Goal: Information Seeking & Learning: Find specific fact

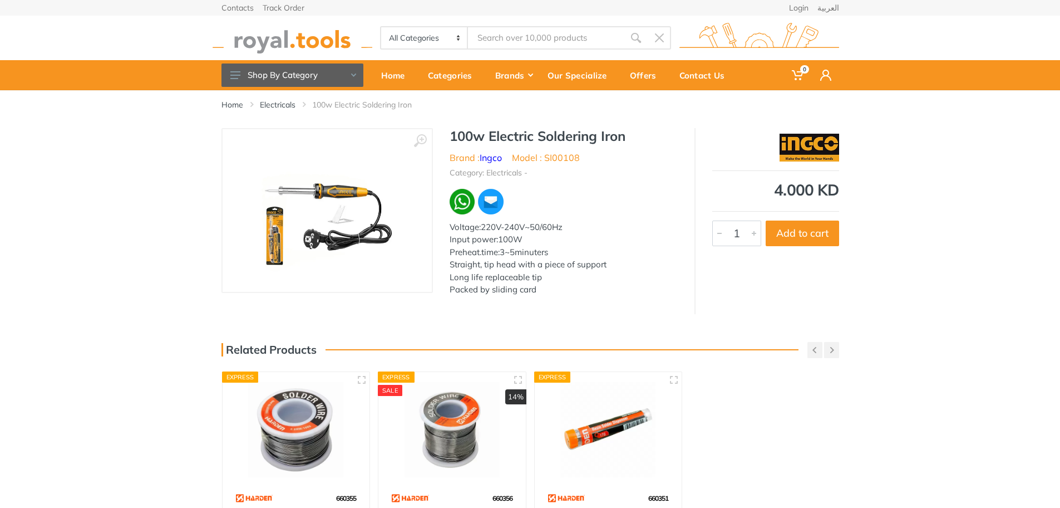
drag, startPoint x: 0, startPoint y: 0, endPoint x: 134, endPoint y: 364, distance: 387.9
click at [134, 364] on div "Home Electricals 100w Electric Soldering Iron ‹ › Ingco" at bounding box center [530, 356] width 1060 height 532
click at [78, 354] on div "Home Electricals 100w Electric Soldering Iron ‹ › Ingco" at bounding box center [530, 356] width 1060 height 532
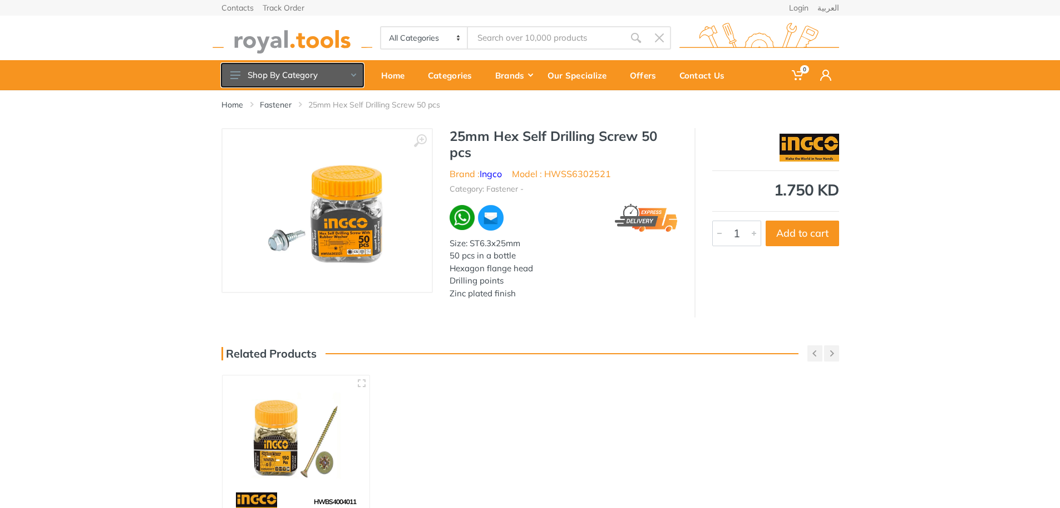
click at [239, 77] on icon at bounding box center [235, 75] width 10 height 8
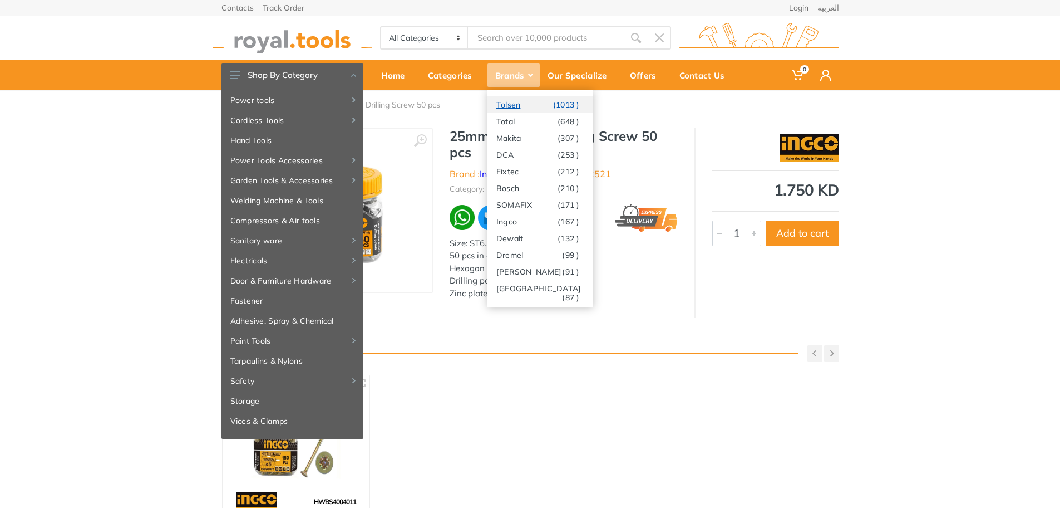
click at [523, 106] on link "Tolsen (1013 )" at bounding box center [540, 104] width 106 height 17
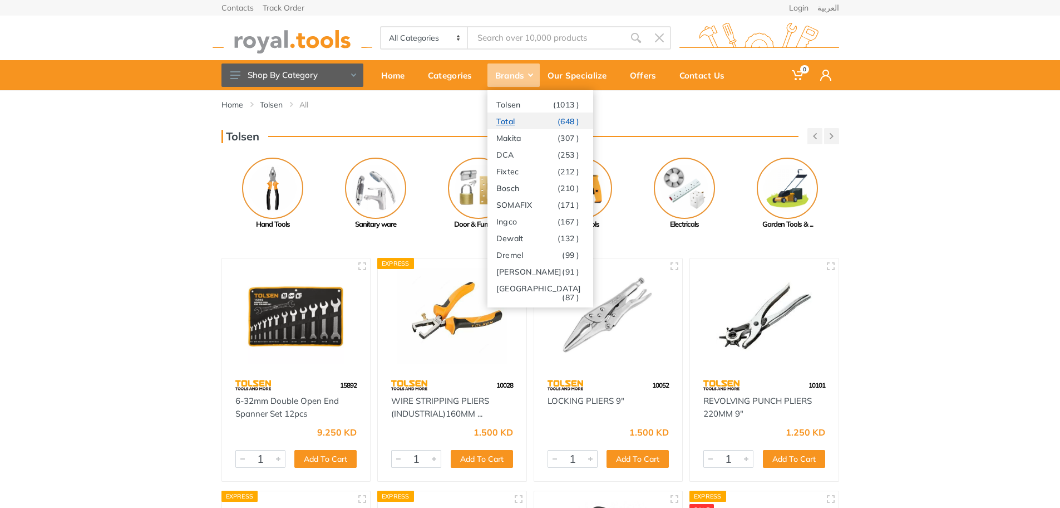
click at [520, 120] on link "Total (648 )" at bounding box center [540, 120] width 106 height 17
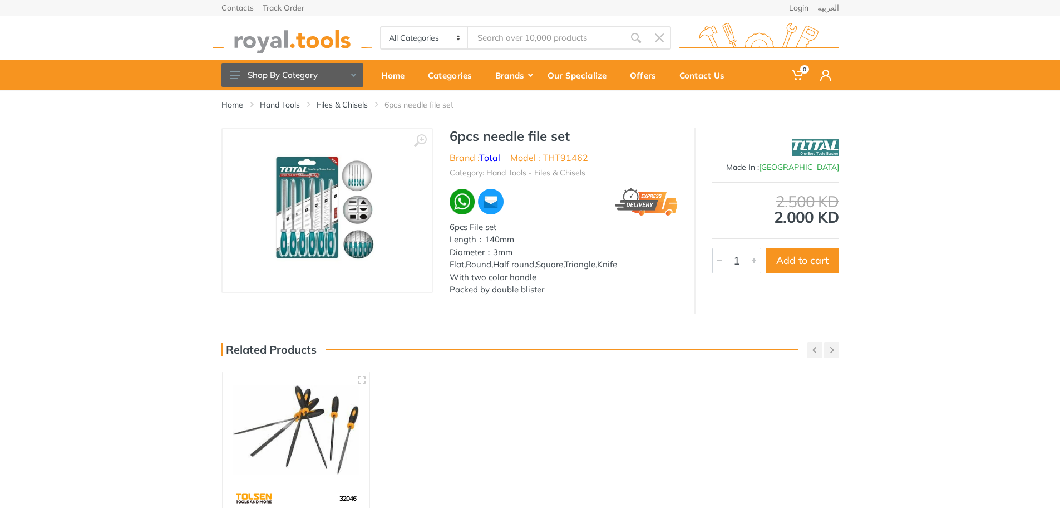
drag, startPoint x: 477, startPoint y: 394, endPoint x: 483, endPoint y: 394, distance: 6.1
click at [477, 394] on div "Home Hand Tools Files & Chisels 6pcs needle file set ‹ ›" at bounding box center [530, 356] width 1060 height 532
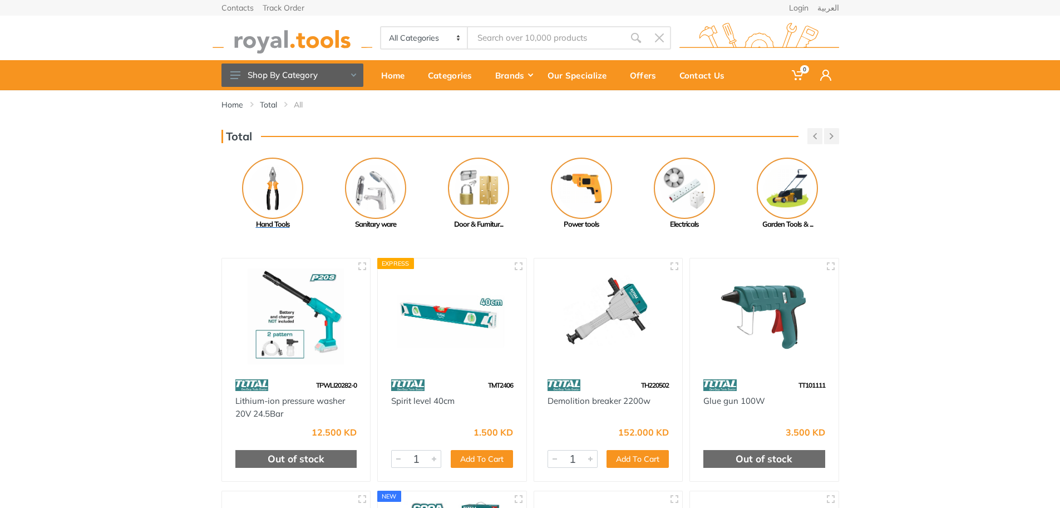
click at [278, 186] on img at bounding box center [272, 187] width 61 height 61
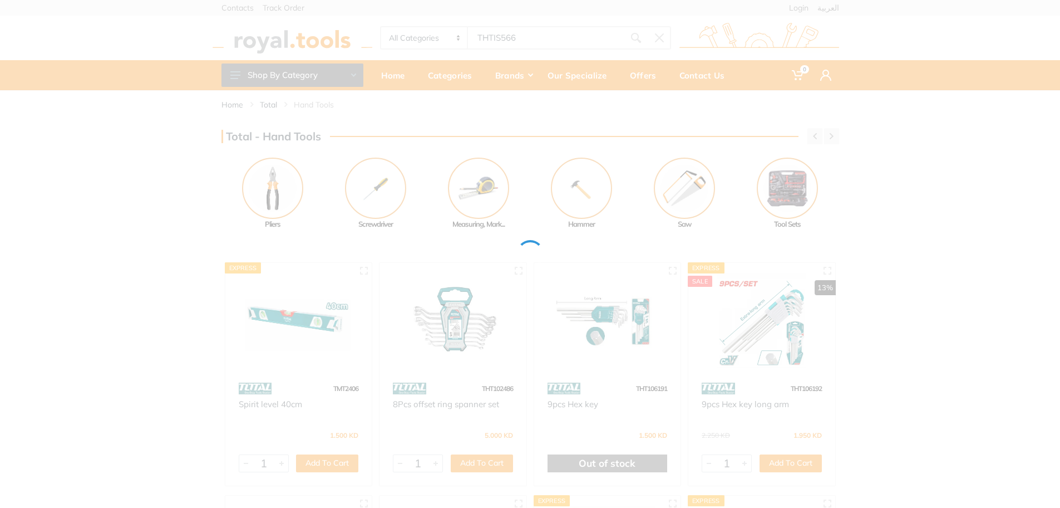
type input "THTIS566"
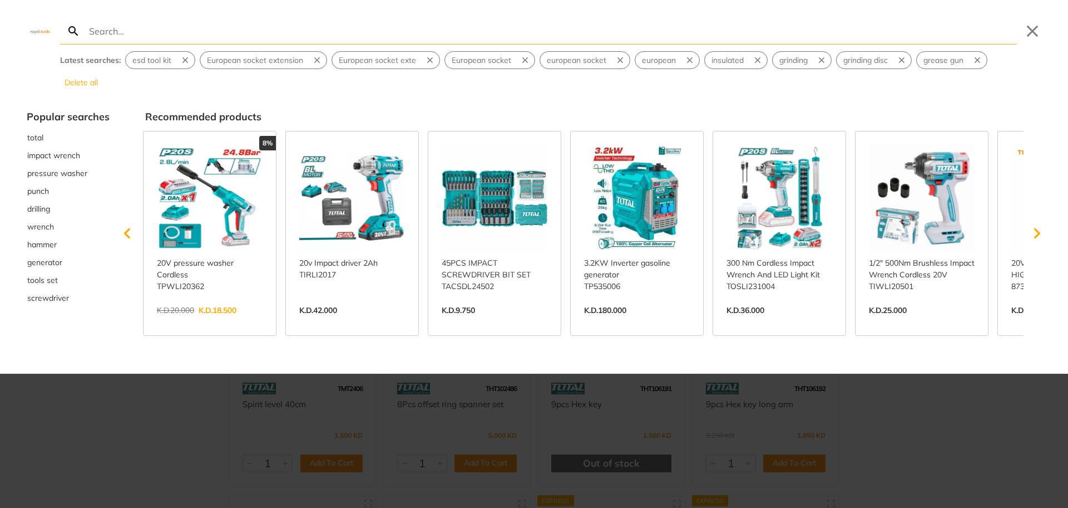
click at [92, 29] on input "Search" at bounding box center [552, 31] width 930 height 26
paste input "THT91462"
type input "THT91462"
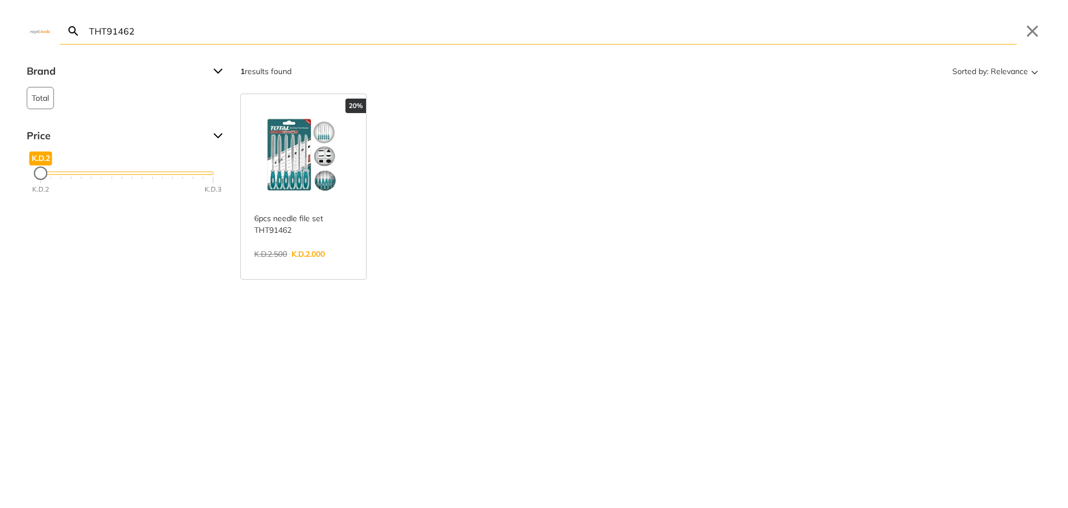
drag, startPoint x: 158, startPoint y: 37, endPoint x: 81, endPoint y: 34, distance: 77.4
click at [81, 34] on form "THT91462 Search Submit" at bounding box center [538, 31] width 957 height 27
paste input "IS566"
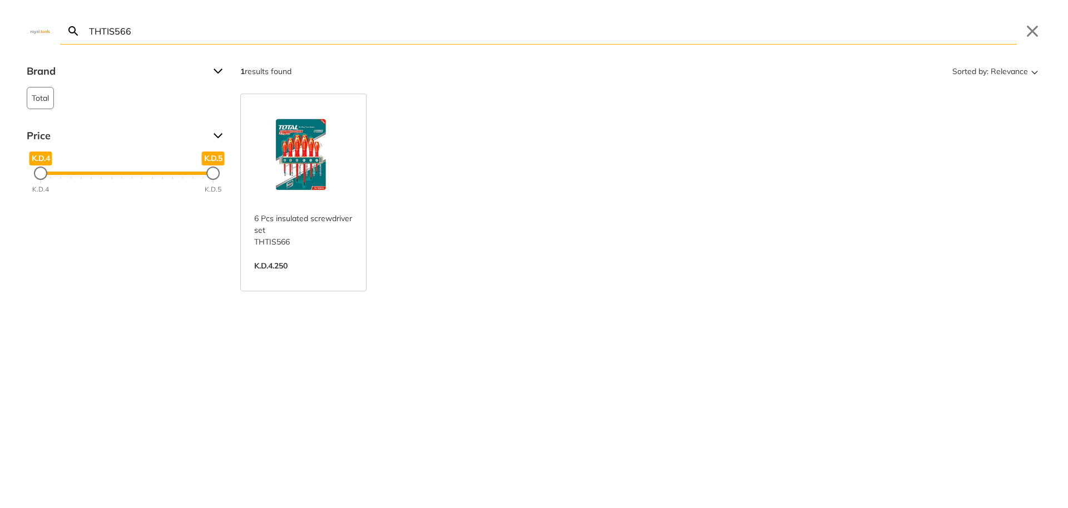
type input "THTIS566"
click at [295, 277] on link "View more →" at bounding box center [303, 277] width 99 height 0
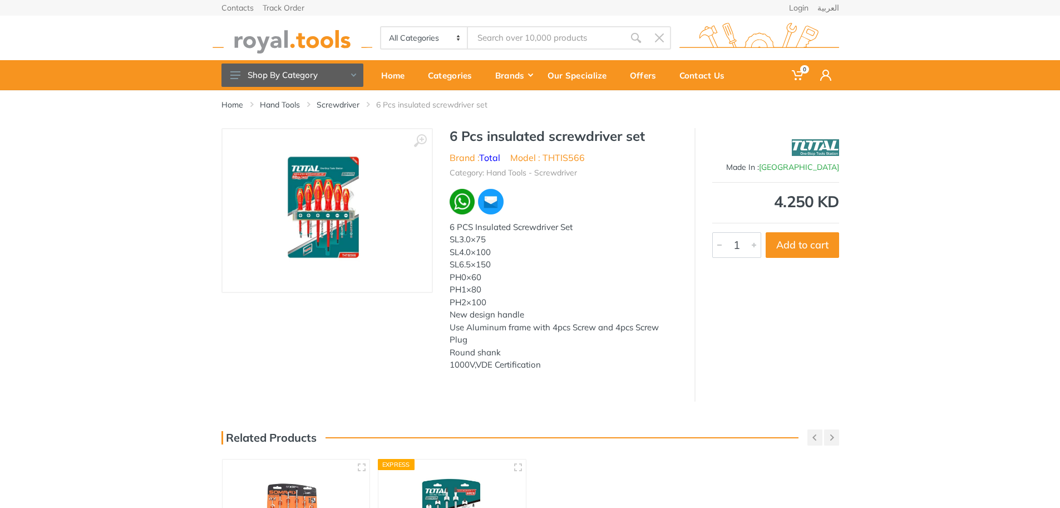
click at [398, 403] on div "Home Hand Tools Screwdriver 6 Pcs insulated screwdriver set" at bounding box center [530, 400] width 1060 height 620
click at [748, 246] on div at bounding box center [753, 245] width 13 height 24
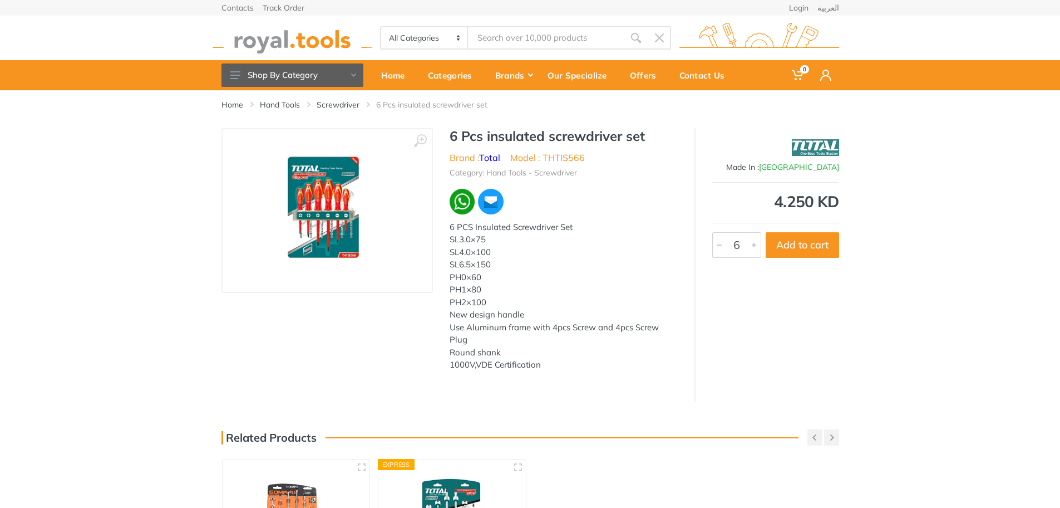
click at [748, 246] on div at bounding box center [753, 245] width 13 height 24
type input "10"
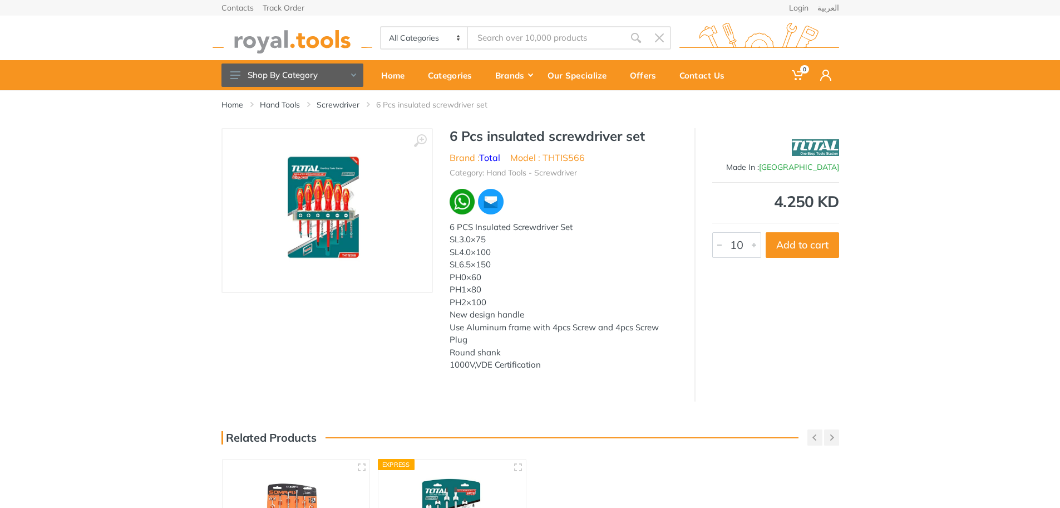
click at [748, 246] on div at bounding box center [753, 245] width 13 height 24
click at [487, 35] on input "Site search" at bounding box center [546, 37] width 156 height 23
paste input "10107"
type input "10107"
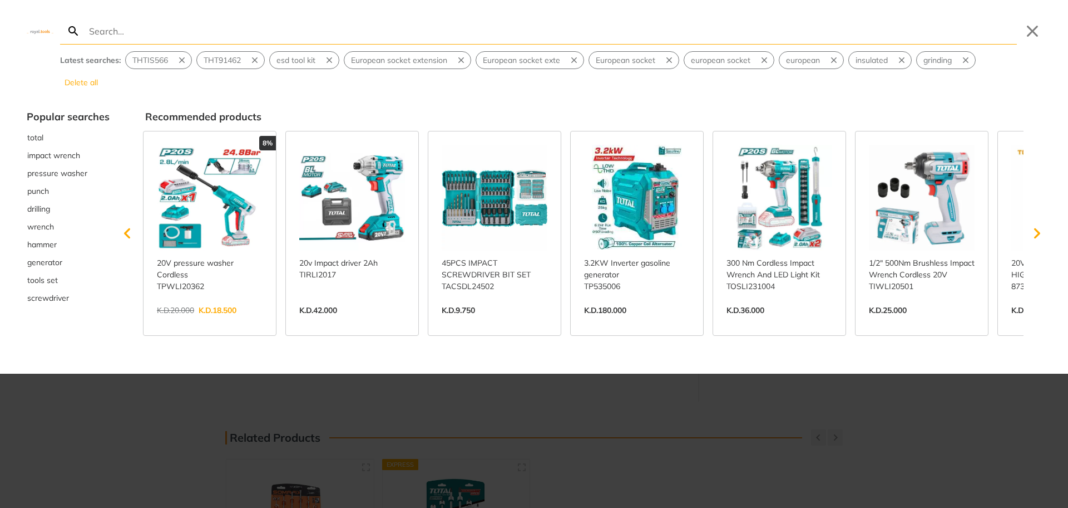
click at [113, 32] on input "Search" at bounding box center [552, 31] width 930 height 26
type input "10107"
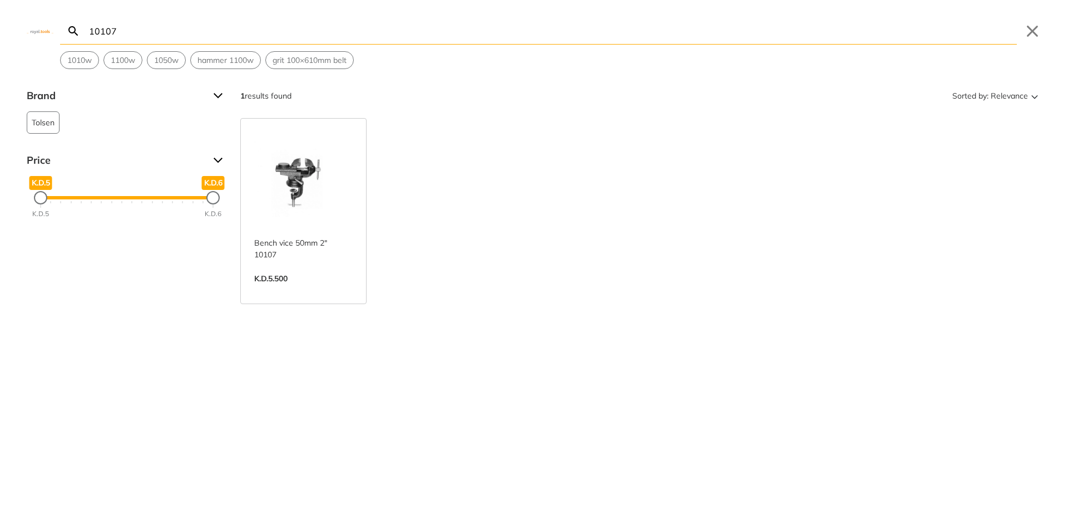
click at [284, 290] on link "View more →" at bounding box center [303, 290] width 99 height 0
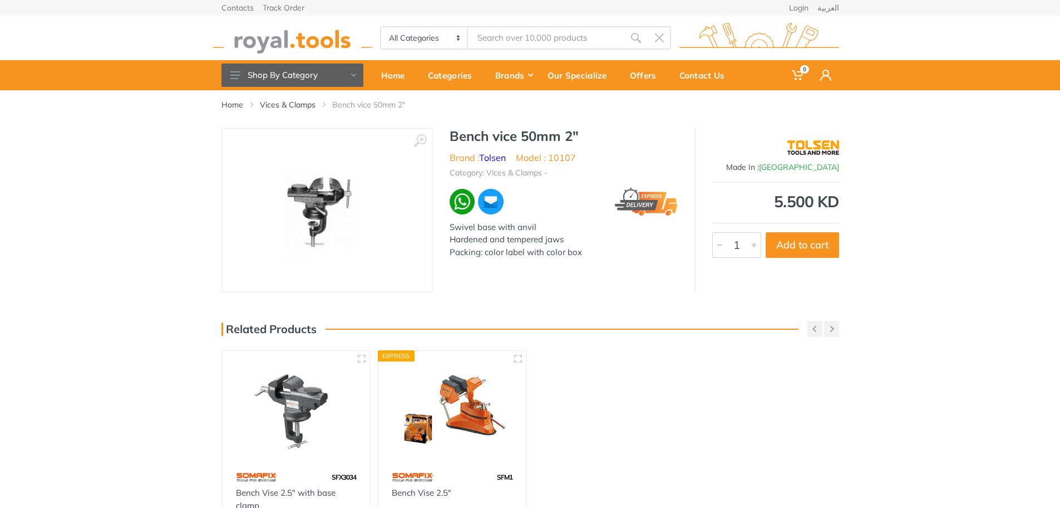
click at [472, 36] on input "Site search" at bounding box center [546, 37] width 156 height 23
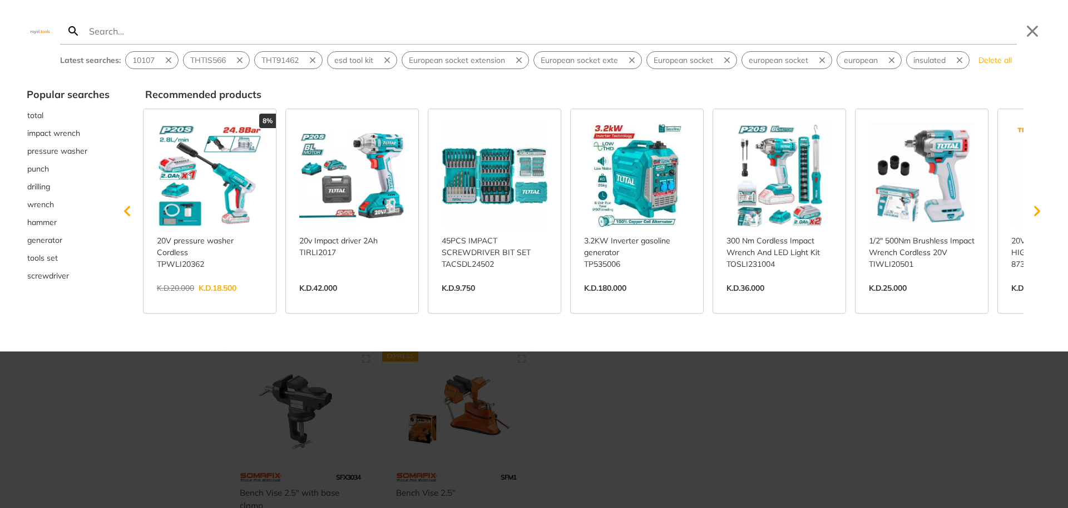
click at [161, 42] on input "Search" at bounding box center [552, 31] width 930 height 26
type input "10106"
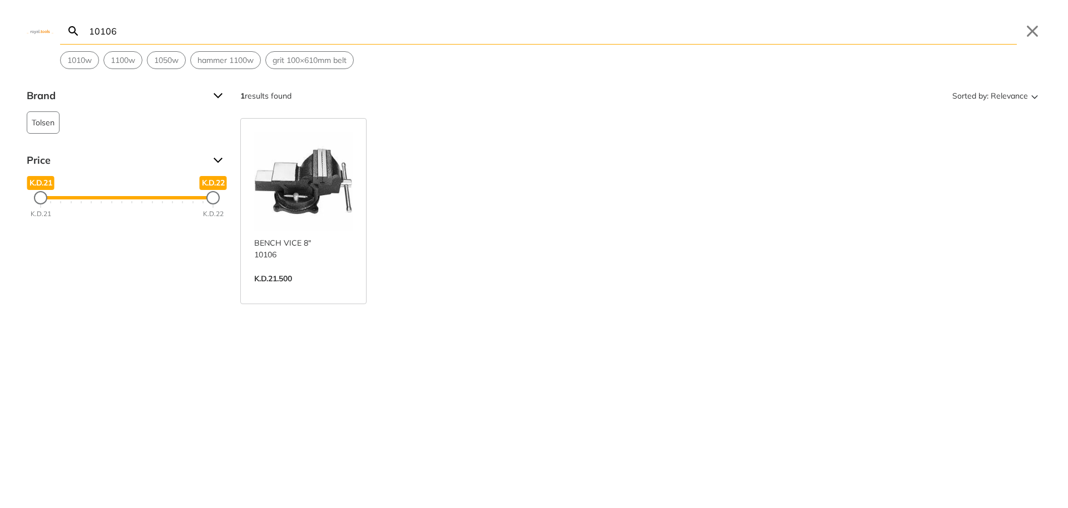
click at [304, 290] on link "View more →" at bounding box center [303, 290] width 99 height 0
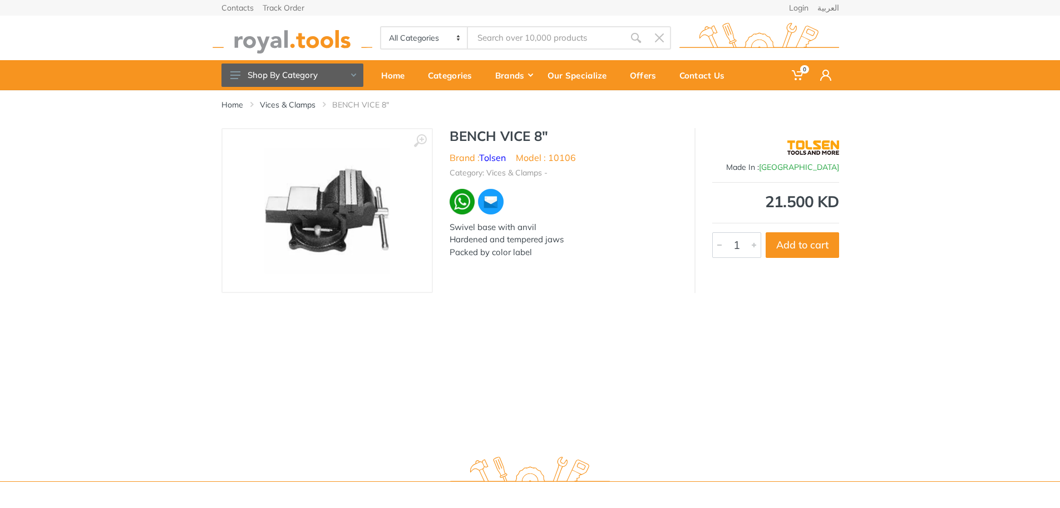
click at [516, 32] on input "Site search" at bounding box center [546, 37] width 156 height 23
click at [500, 35] on input "Site search" at bounding box center [546, 37] width 156 height 23
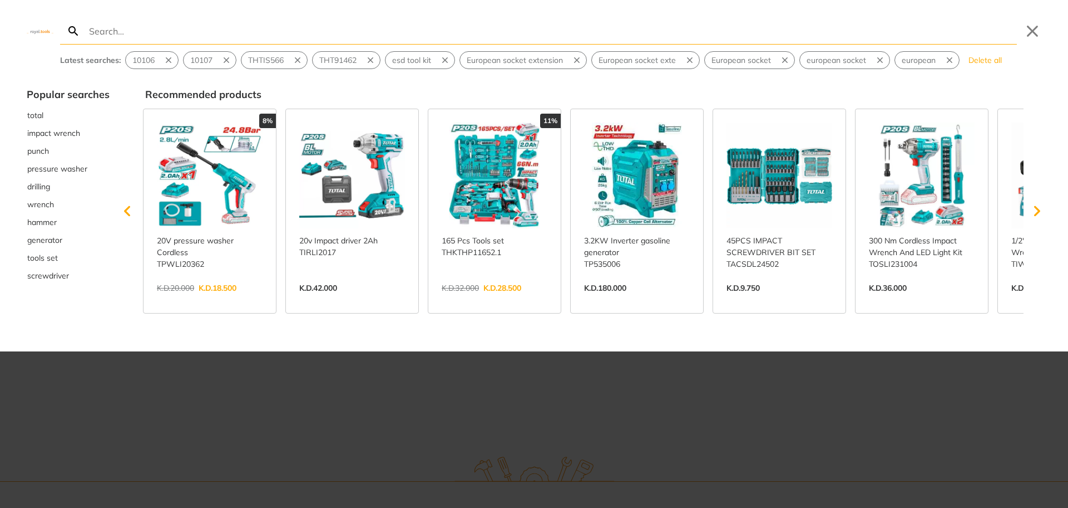
click at [150, 30] on input "Search" at bounding box center [552, 31] width 930 height 26
paste input "35053"
type input "35053"
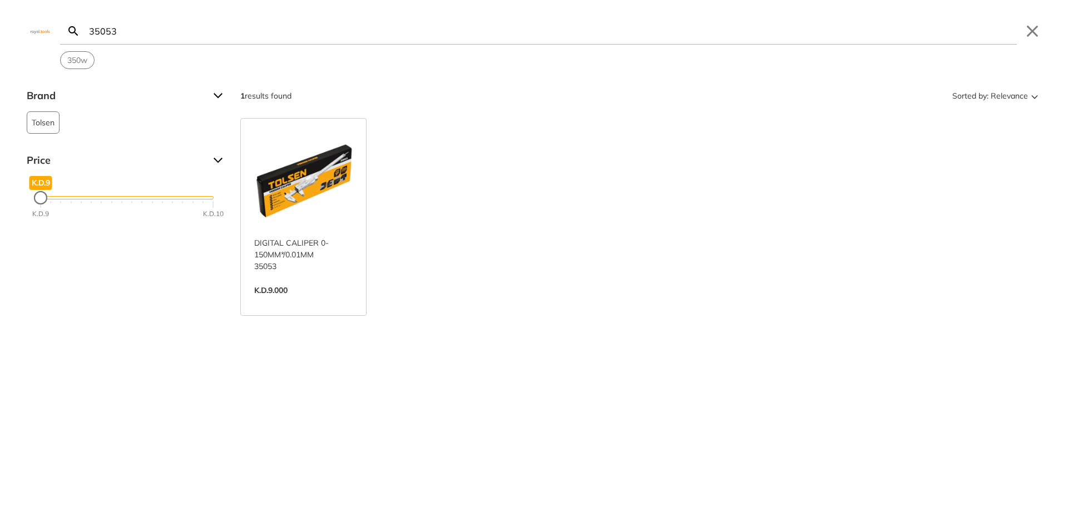
click at [307, 302] on link "View more →" at bounding box center [303, 302] width 99 height 0
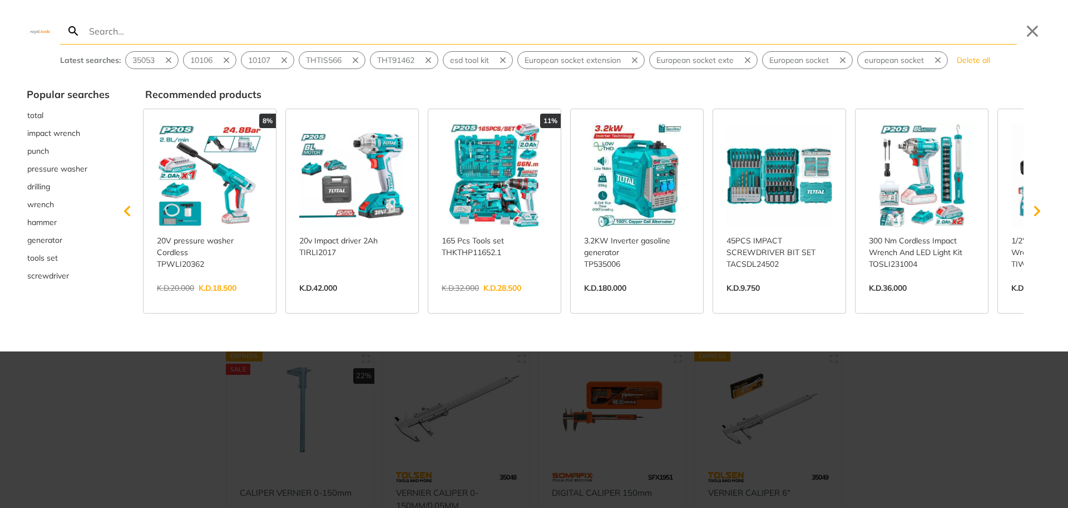
click at [120, 29] on input "Search" at bounding box center [552, 31] width 930 height 26
type input "THT250606"
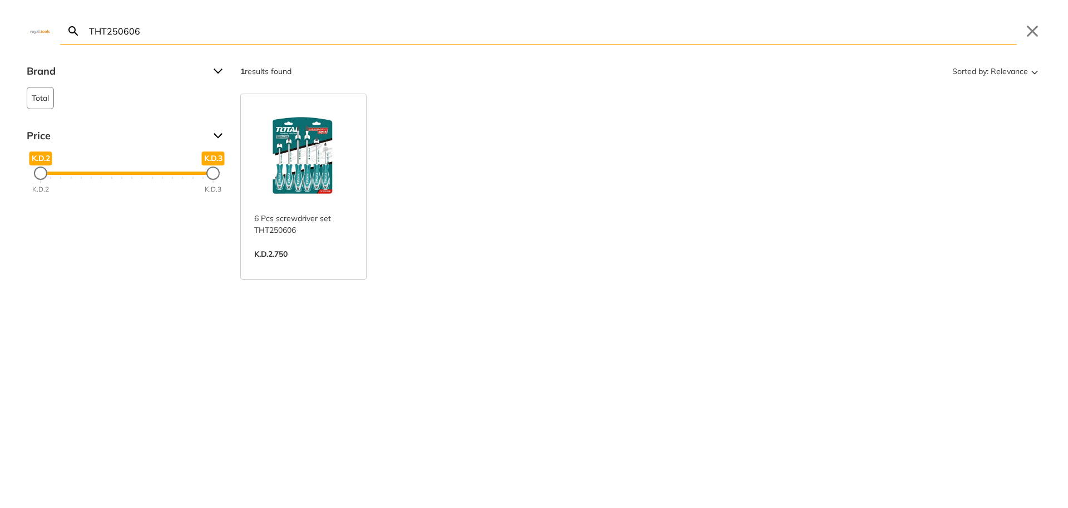
click at [302, 265] on link "View more →" at bounding box center [303, 265] width 99 height 0
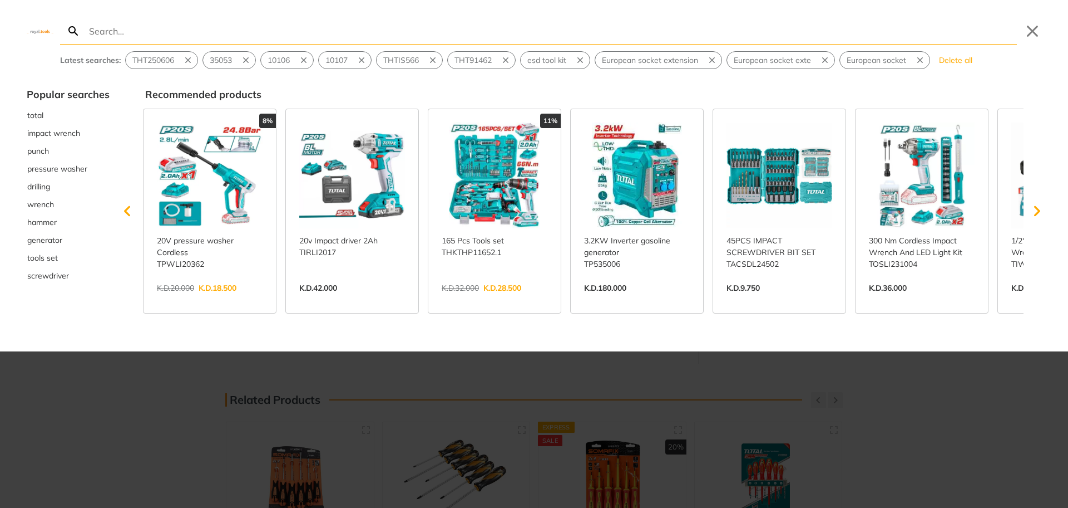
click at [125, 36] on input "Search" at bounding box center [552, 31] width 930 height 26
type input "TACSDS0706"
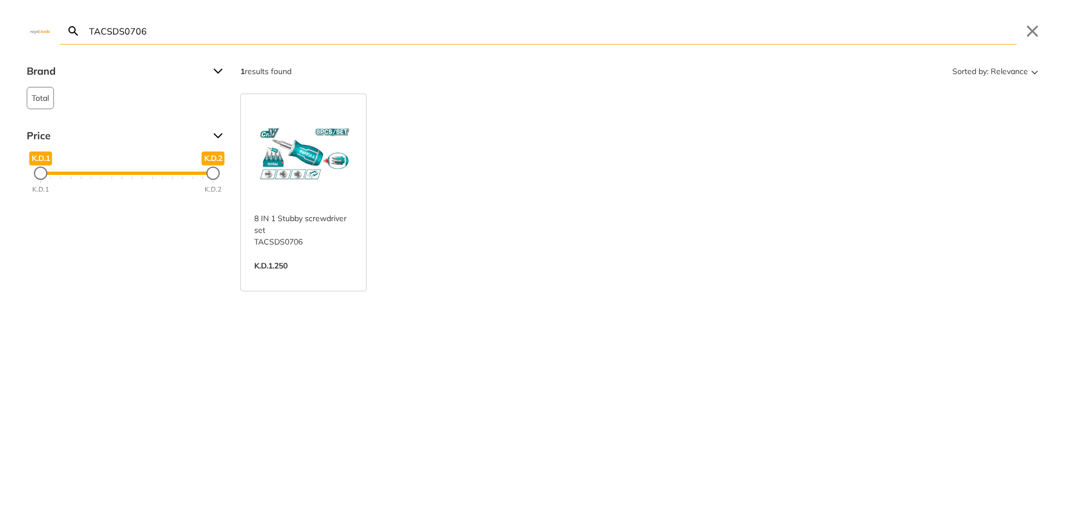
click at [312, 277] on link "View more →" at bounding box center [303, 277] width 99 height 0
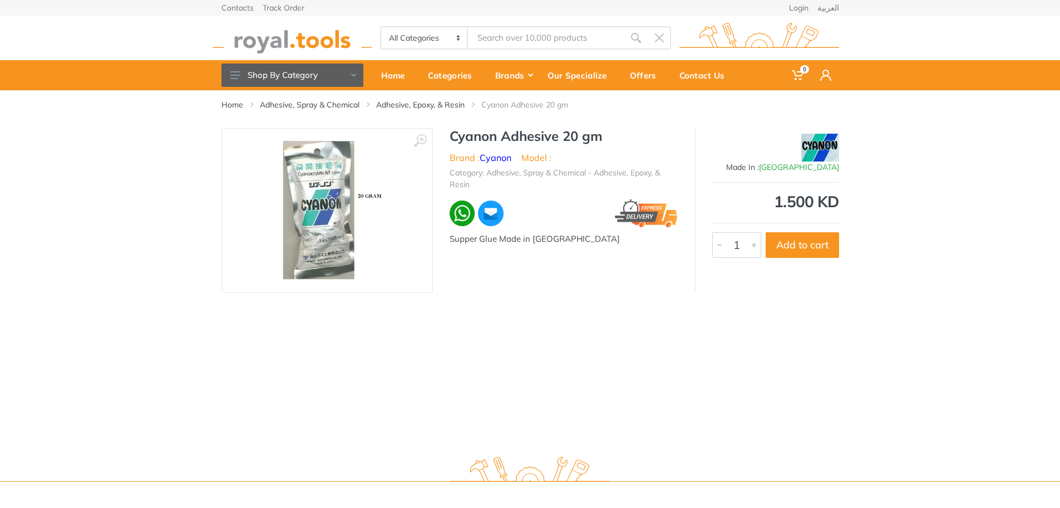
drag, startPoint x: 0, startPoint y: 0, endPoint x: 309, endPoint y: 228, distance: 383.7
click at [309, 228] on img at bounding box center [327, 210] width 116 height 139
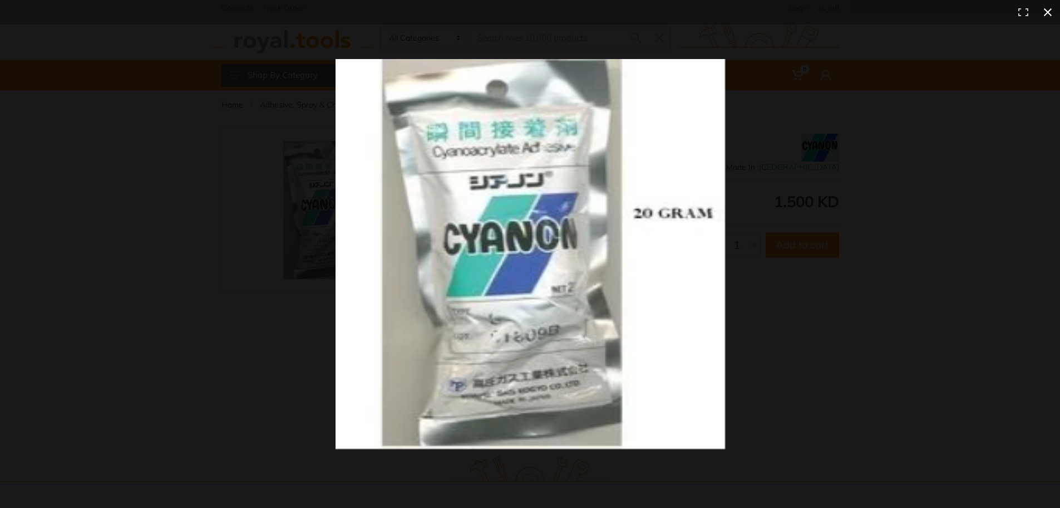
click at [825, 318] on div at bounding box center [786, 274] width 900 height 431
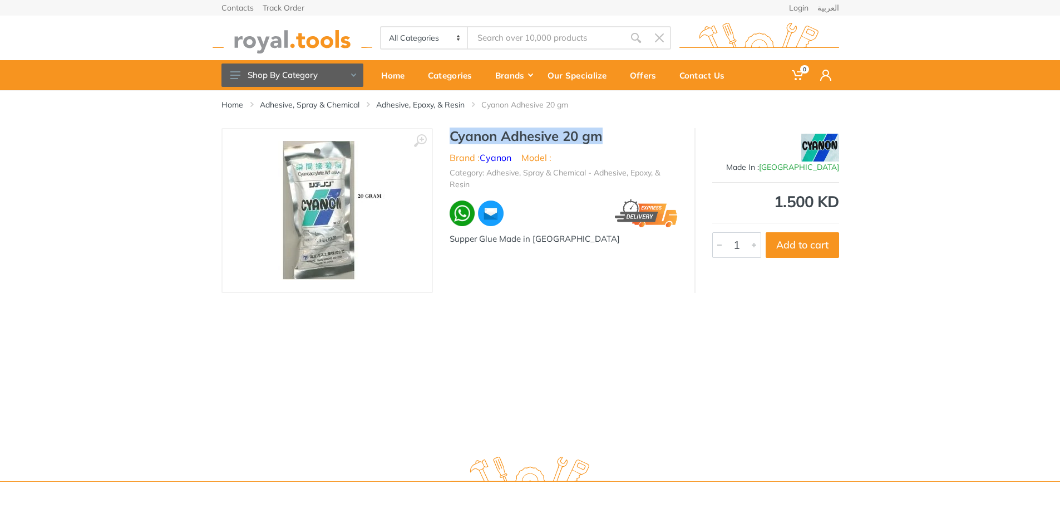
drag, startPoint x: 449, startPoint y: 135, endPoint x: 600, endPoint y: 141, distance: 151.5
click at [600, 141] on h1 "Cyanon Adhesive 20 gm" at bounding box center [564, 136] width 228 height 16
copy h1 "Cyanon Adhesive 20 gm"
click at [402, 324] on div "Home Adhesive, Spray & Chemical Adhesive, Epoxy, & Resin Cyanon Adhesive 20 gm …" at bounding box center [530, 267] width 1060 height 355
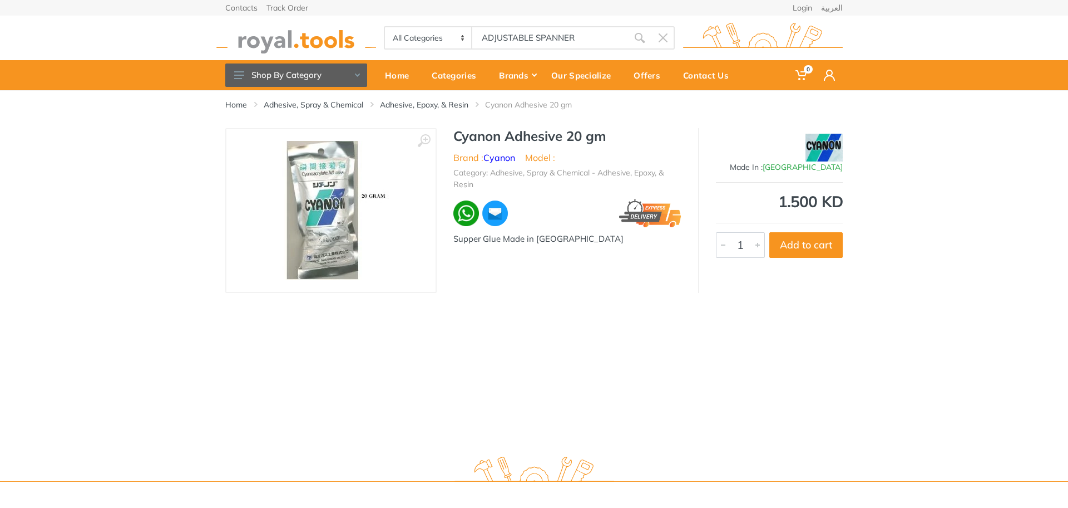
type input "ADJUSTABLE SPANNER"
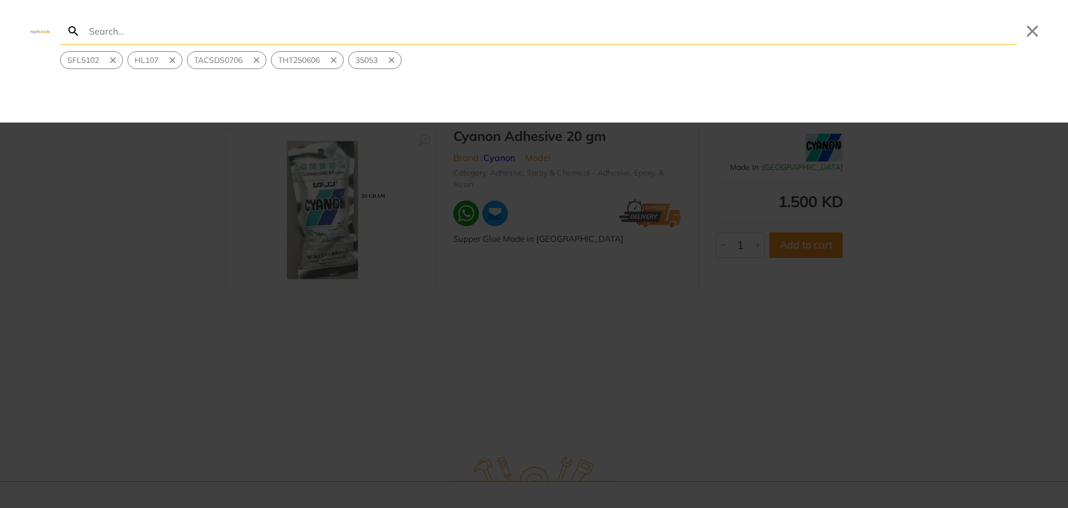
click at [122, 37] on input "Search" at bounding box center [552, 31] width 930 height 26
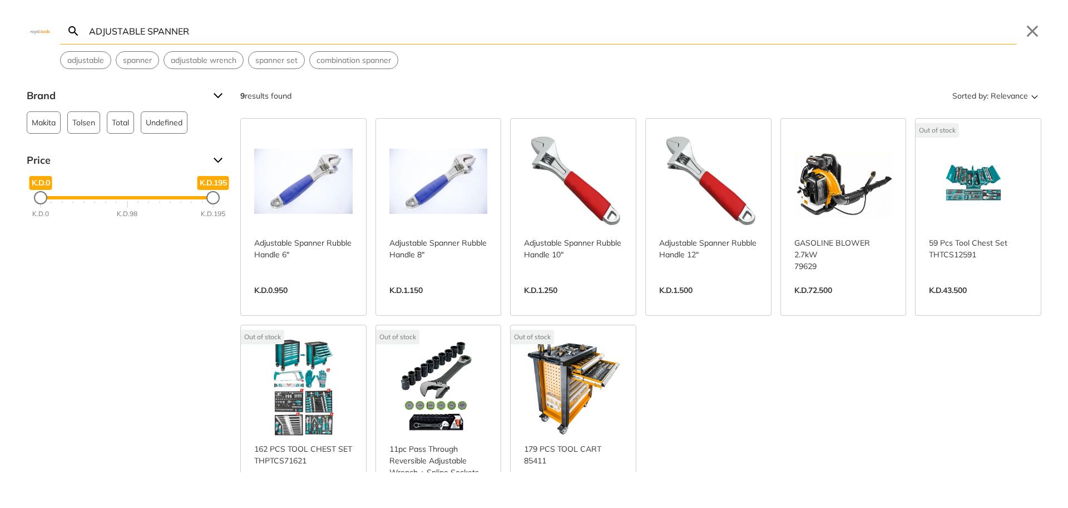
type input "ADJUSTABLE SPANNER"
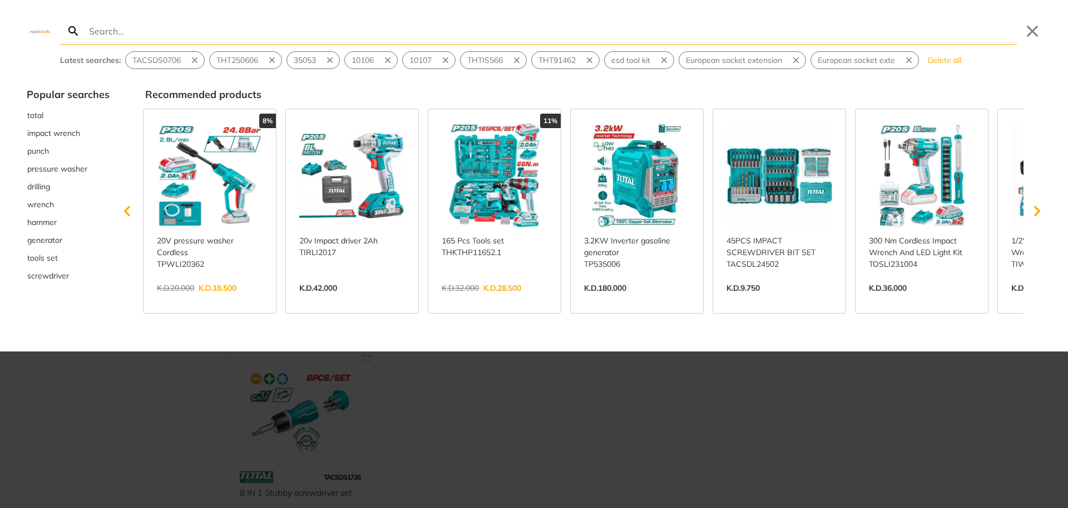
click at [115, 36] on input "Search" at bounding box center [552, 31] width 930 height 26
type input "HL107"
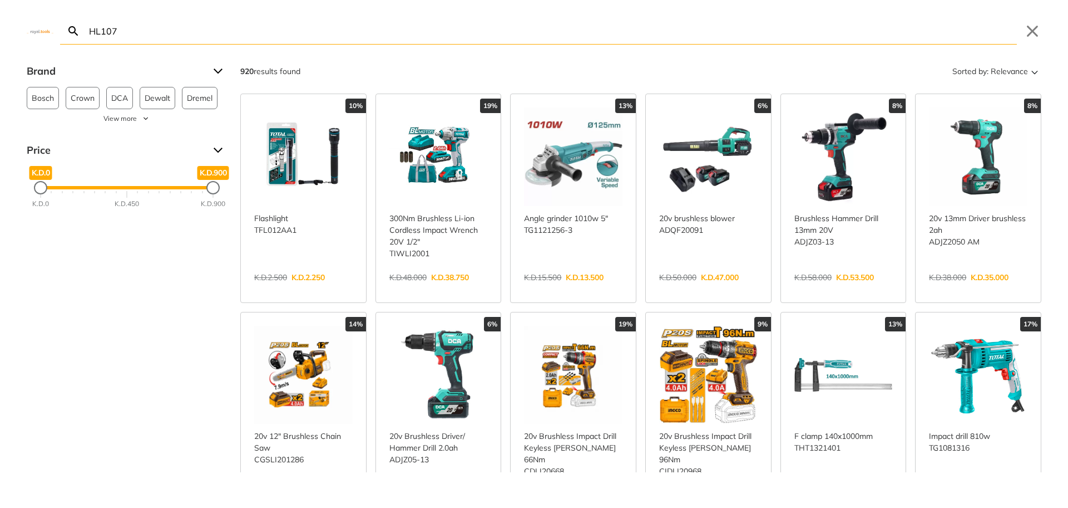
drag, startPoint x: 121, startPoint y: 31, endPoint x: 83, endPoint y: 31, distance: 37.8
click at [83, 31] on form "HL107 Search Submit" at bounding box center [538, 31] width 957 height 27
paste input "SFL5102"
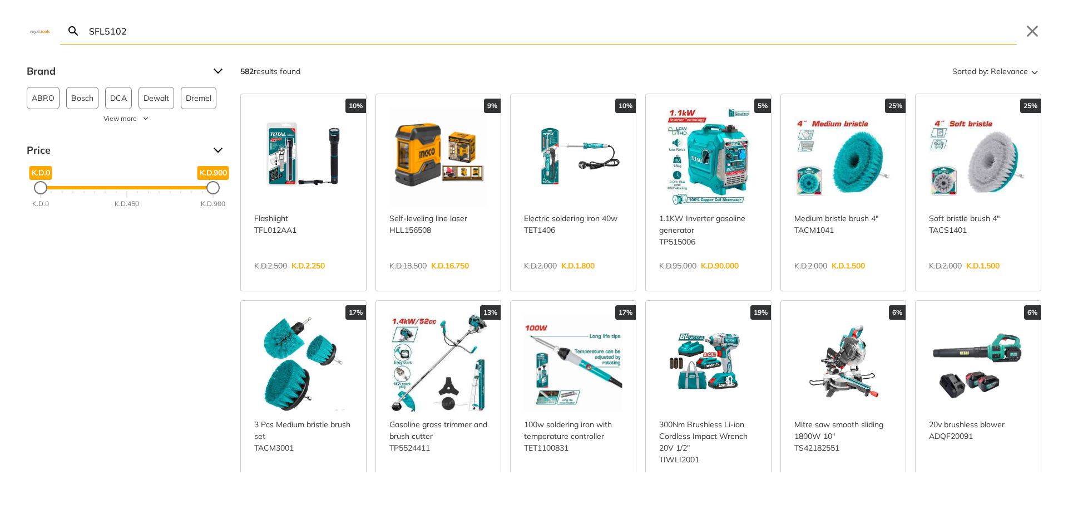
type input "SFL5102"
